Goal: Task Accomplishment & Management: Manage account settings

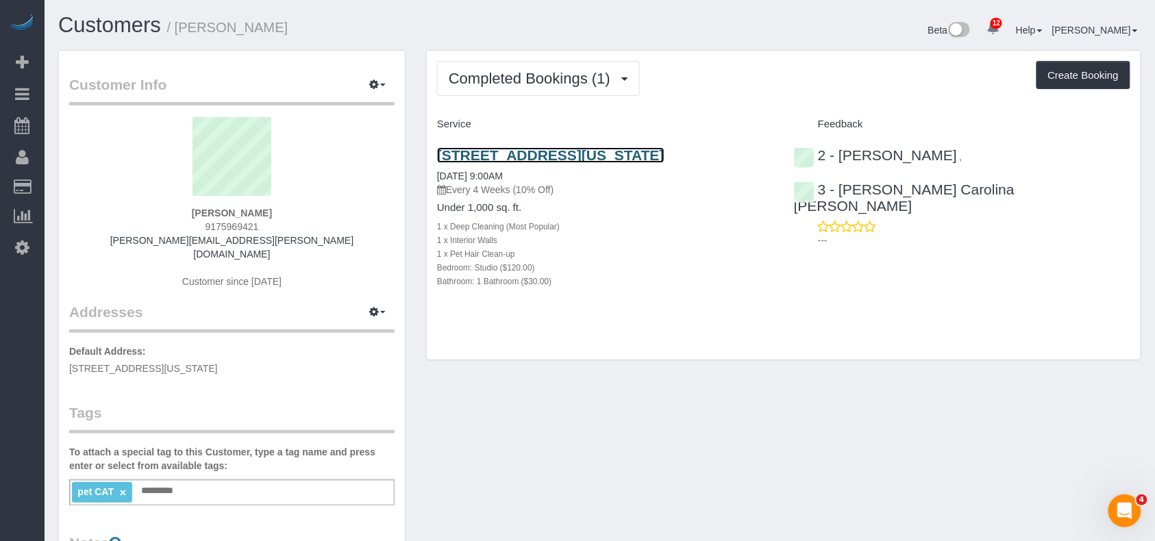
click at [564, 155] on link "[STREET_ADDRESS][US_STATE]" at bounding box center [550, 155] width 227 height 16
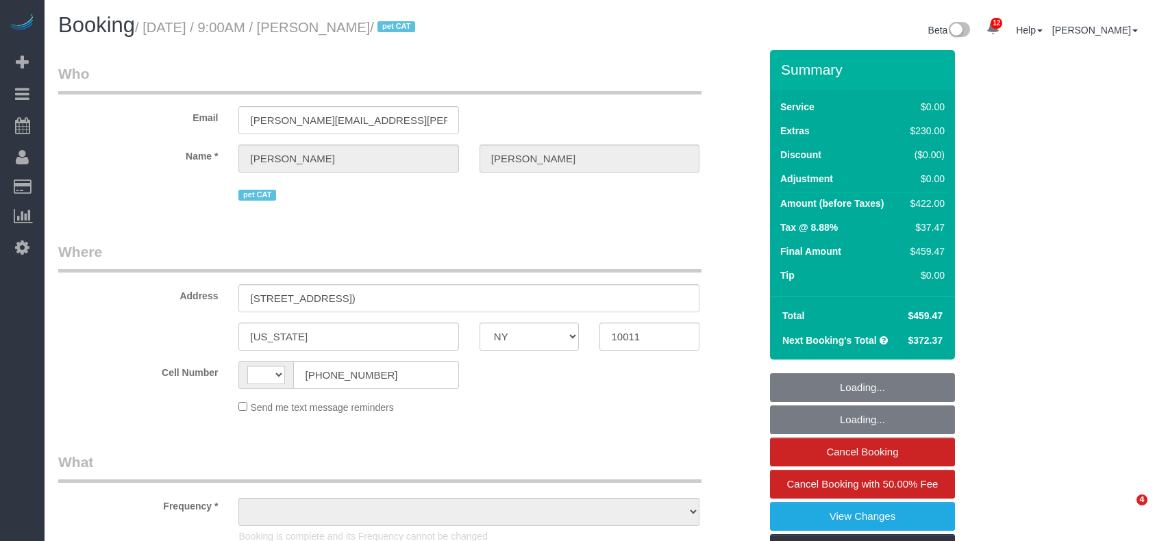
select select "NY"
select select "number:89"
select select "number:70"
select select "number:14"
select select "number:6"
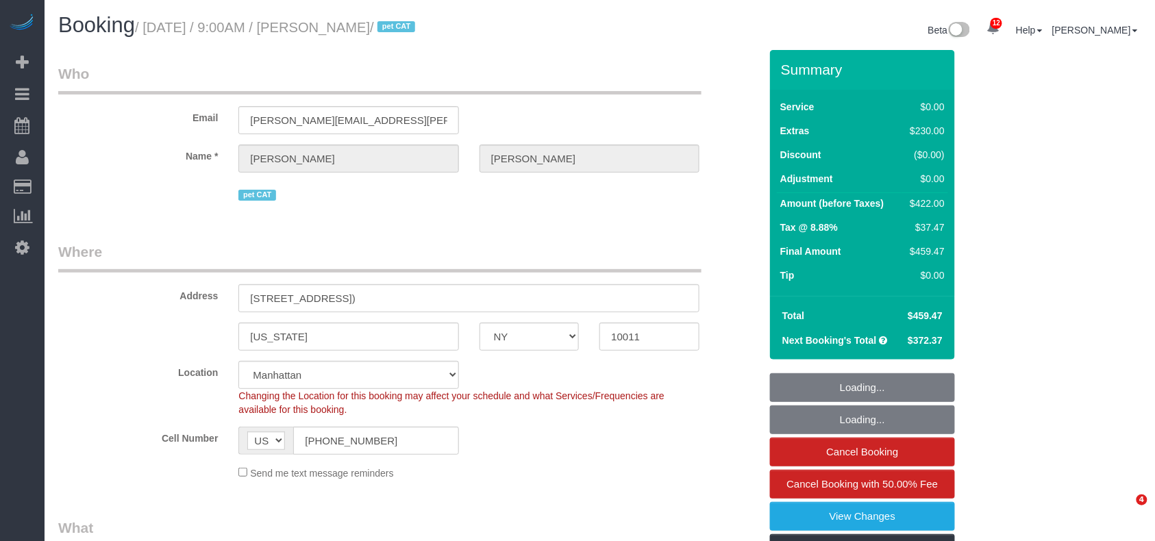
select select "string:[GEOGRAPHIC_DATA]"
select select "string:stripe-pm_1RwWWT4VGloSiKo7bbqZtHMW"
select select "object:1425"
select select "spot1"
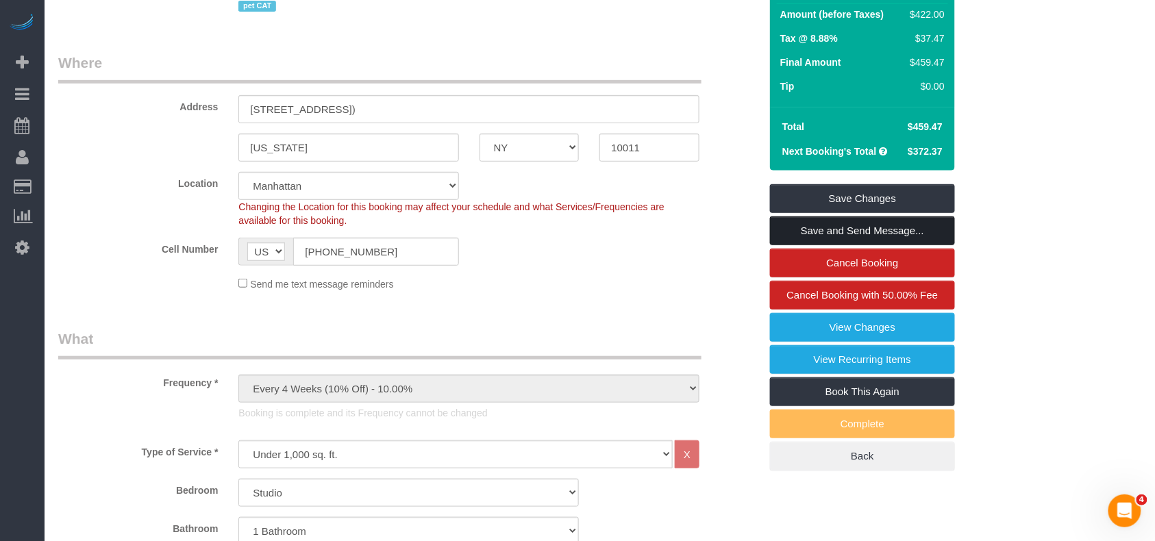
scroll to position [182, 0]
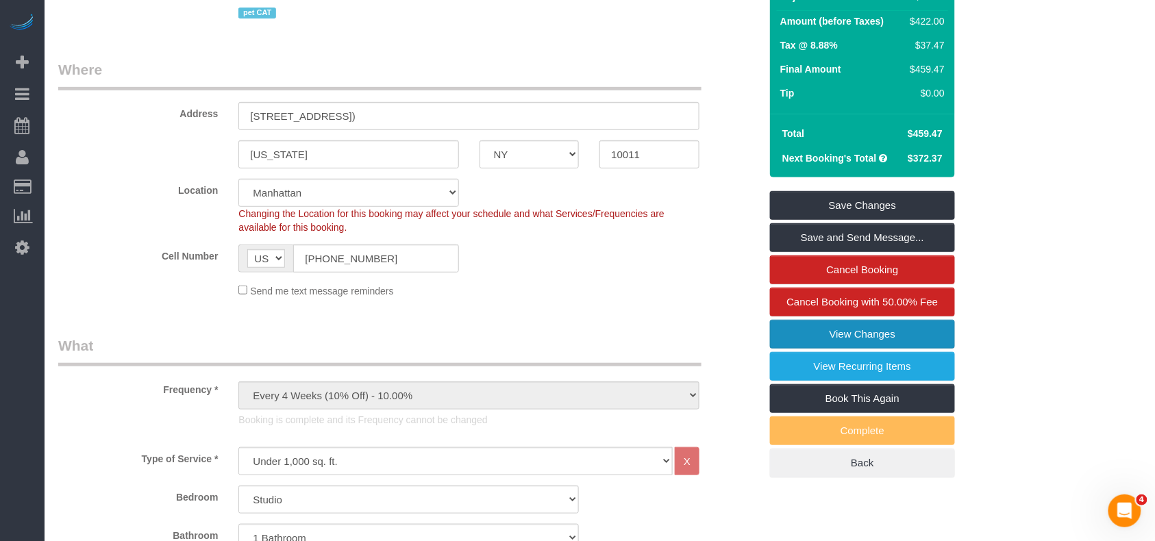
click at [822, 341] on link "View Changes" at bounding box center [862, 334] width 185 height 29
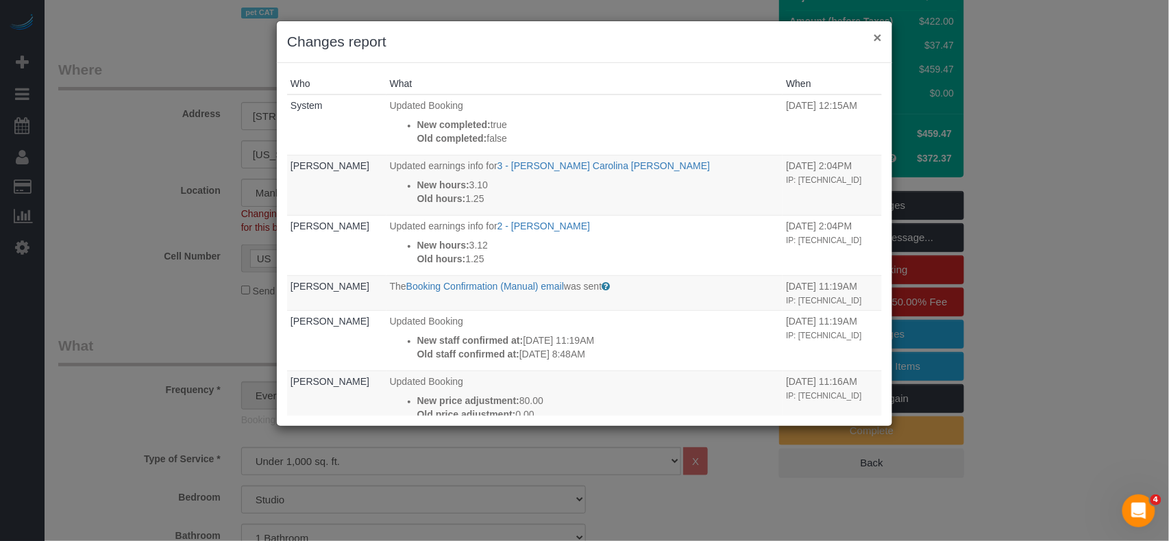
click at [881, 37] on button "×" at bounding box center [877, 37] width 8 height 14
